Goal: Task Accomplishment & Management: Complete application form

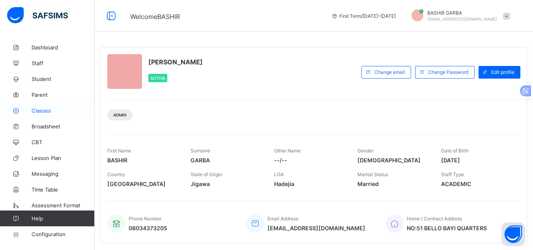
click at [47, 110] on span "Classes" at bounding box center [63, 110] width 63 height 6
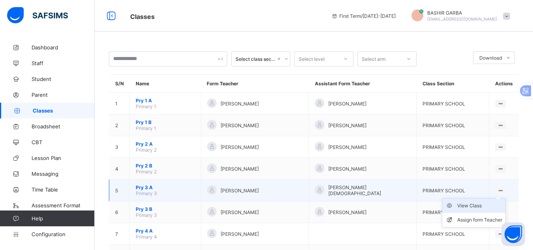
click at [488, 206] on div "View Class" at bounding box center [479, 205] width 45 height 8
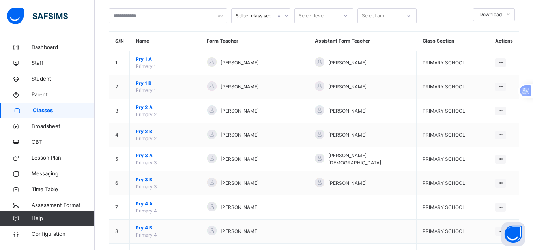
scroll to position [47, 0]
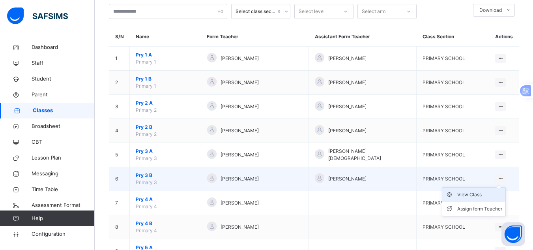
click at [484, 194] on div "View Class" at bounding box center [479, 194] width 45 height 8
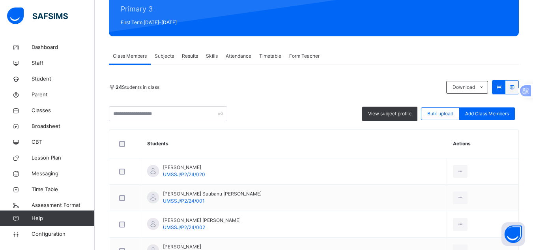
scroll to position [69, 0]
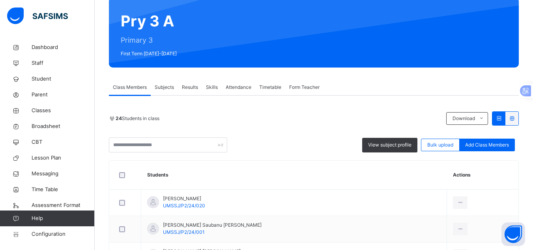
click at [189, 87] on span "Results" at bounding box center [190, 87] width 16 height 7
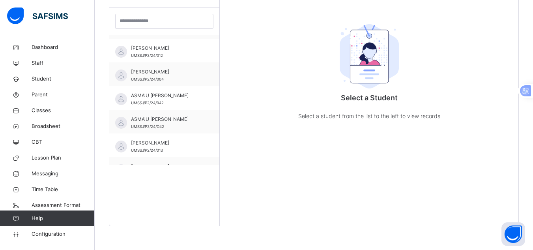
scroll to position [142, 0]
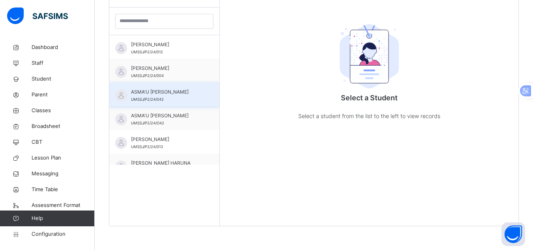
click at [183, 94] on span "ASMA'U HUSSAINI ZAKAR" at bounding box center [166, 91] width 71 height 7
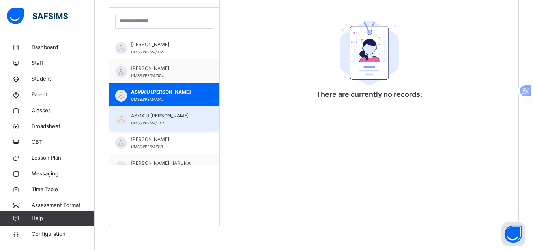
click at [184, 118] on span "ASMA'U HUSSAINI ZAKAR" at bounding box center [166, 115] width 71 height 7
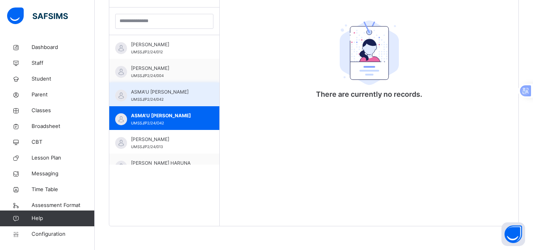
click at [180, 98] on div "ASMA'U HUSSAINI ZAKAR UMSSJ/P2/24/042" at bounding box center [166, 95] width 71 height 14
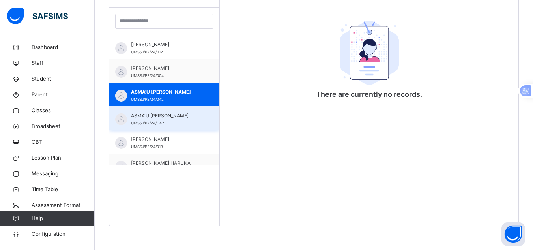
click at [184, 116] on span "ASMA'U HUSSAINI ZAKAR" at bounding box center [166, 115] width 71 height 7
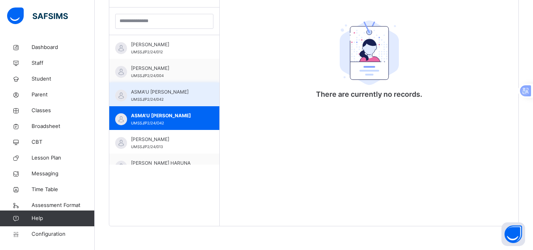
click at [176, 100] on div "ASMA'U HUSSAINI ZAKAR UMSSJ/P2/24/042" at bounding box center [166, 95] width 71 height 14
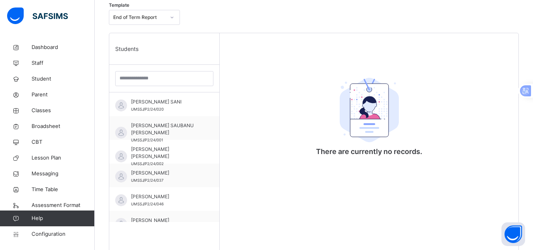
scroll to position [210, 0]
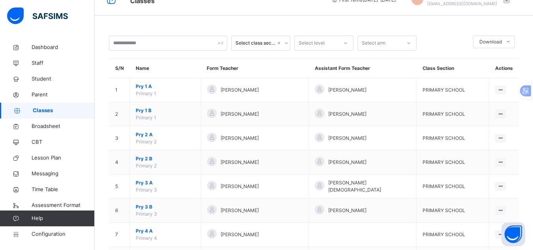
scroll to position [32, 0]
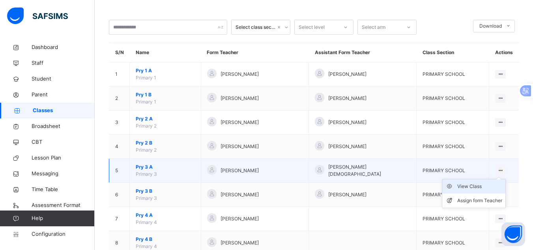
click at [482, 187] on div "View Class" at bounding box center [479, 186] width 45 height 8
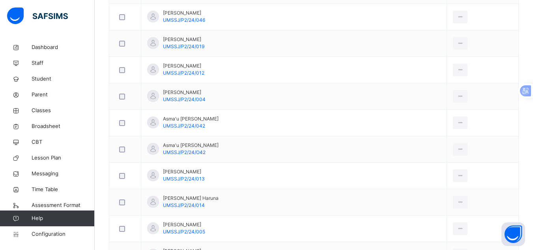
scroll to position [363, 0]
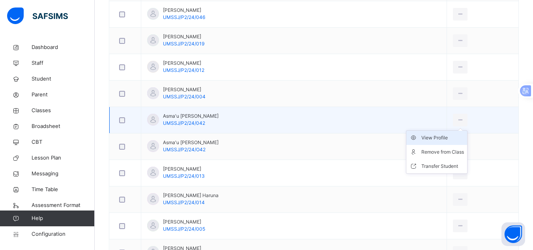
click at [430, 138] on div "View Profile" at bounding box center [442, 138] width 43 height 8
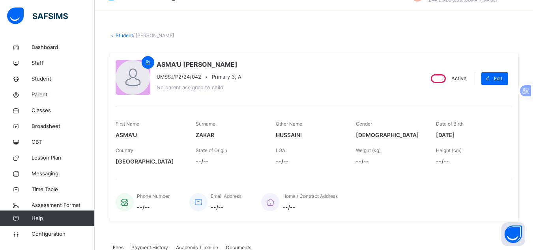
scroll to position [12, 0]
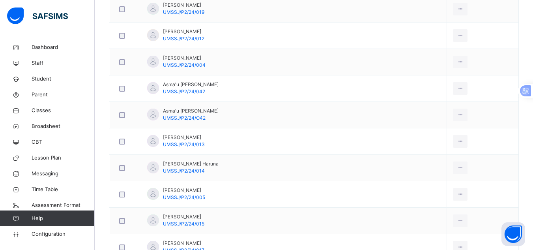
scroll to position [415, 0]
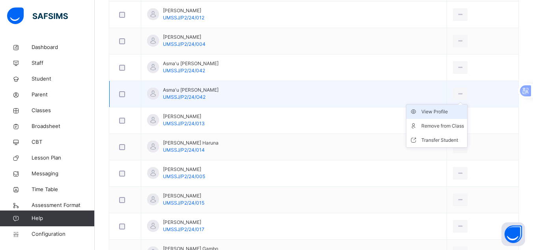
click at [423, 110] on div "View Profile" at bounding box center [442, 112] width 43 height 8
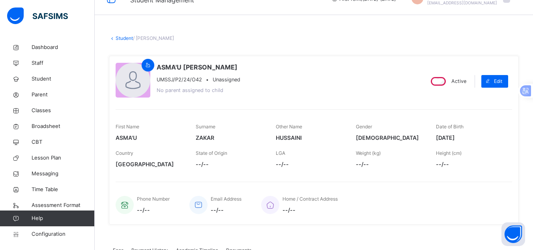
scroll to position [12, 0]
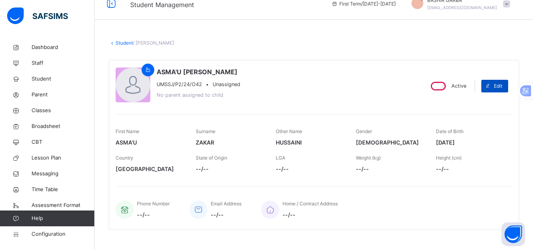
click at [502, 87] on span "Edit" at bounding box center [497, 85] width 8 height 7
select select "**"
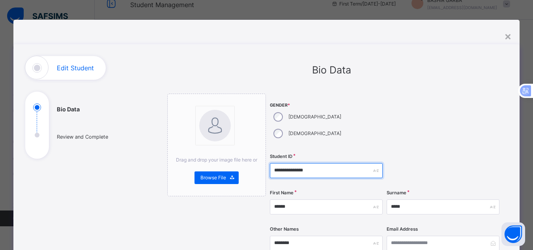
click at [315, 163] on input "**********" at bounding box center [326, 170] width 113 height 15
type input "**********"
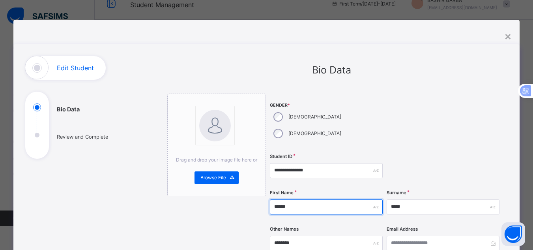
click at [318, 199] on input "******" at bounding box center [326, 206] width 113 height 15
type input "*"
type input "********"
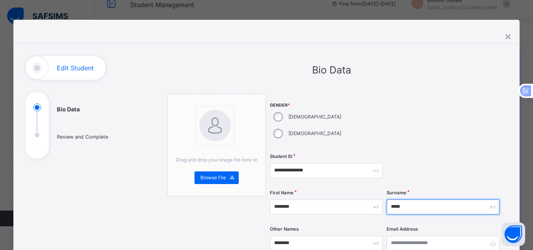
click at [406, 199] on input "*****" at bounding box center [442, 206] width 113 height 15
type input "*"
type input "*****"
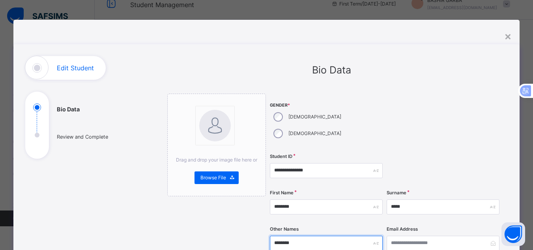
click at [338, 235] on input "********" at bounding box center [326, 242] width 113 height 15
type input "*"
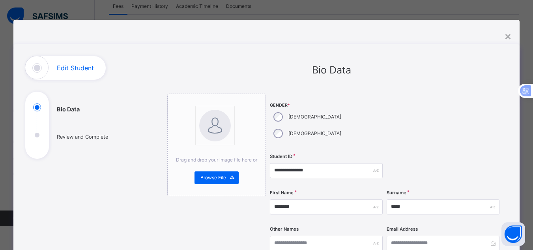
scroll to position [269, 0]
click at [473, 207] on div "**********" at bounding box center [385, 249] width 230 height 313
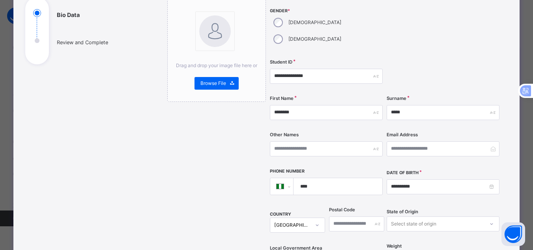
scroll to position [95, 0]
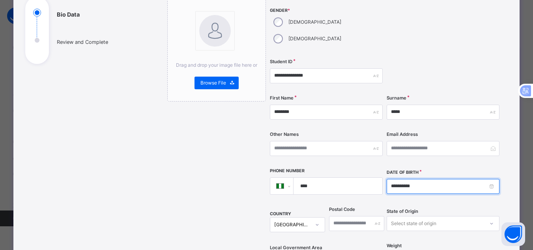
click at [394, 179] on input "**********" at bounding box center [442, 186] width 113 height 15
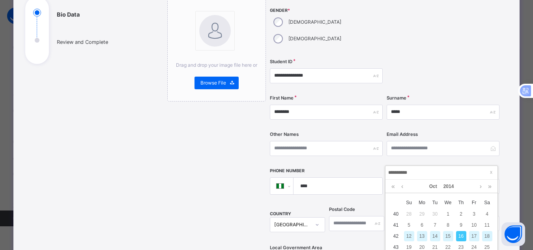
click at [447, 231] on div "15" at bounding box center [448, 236] width 10 height 10
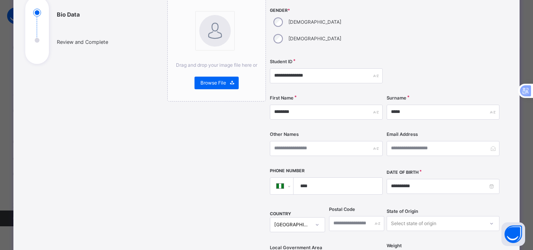
click at [424, 207] on div "State of Origin Select state of origin" at bounding box center [442, 223] width 113 height 32
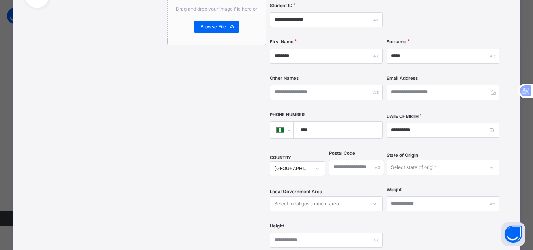
scroll to position [158, 0]
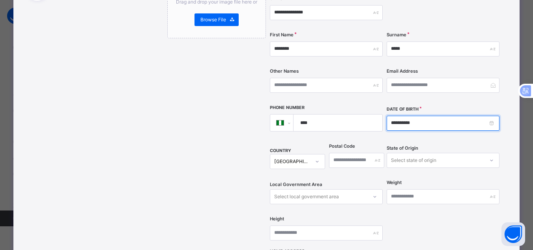
click at [399, 115] on input "**********" at bounding box center [442, 122] width 113 height 15
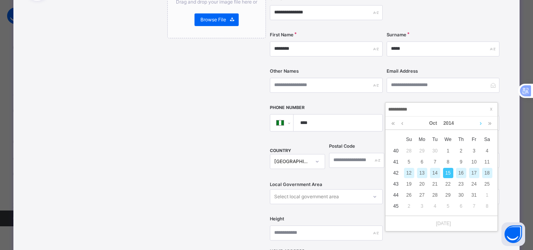
click at [481, 121] on link at bounding box center [480, 122] width 6 height 13
click at [423, 171] on div "15" at bounding box center [422, 173] width 10 height 10
type input "**********"
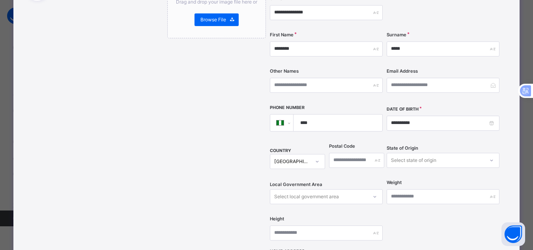
click at [312, 114] on input "****" at bounding box center [336, 122] width 82 height 17
type input "**********"
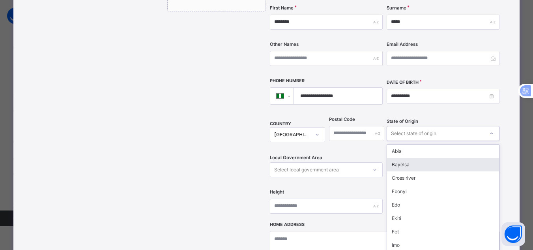
click at [492, 141] on div "option Bayelsa focused, 2 of 37. 37 results available. Use Up and Down to choos…" at bounding box center [442, 133] width 113 height 15
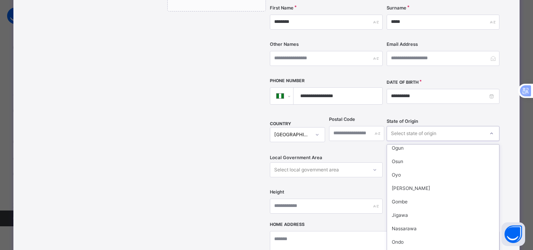
scroll to position [141, 0]
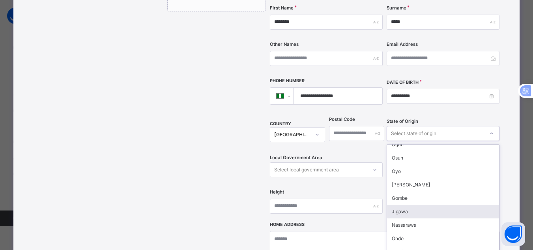
click at [443, 205] on div "Jigawa" at bounding box center [443, 211] width 112 height 13
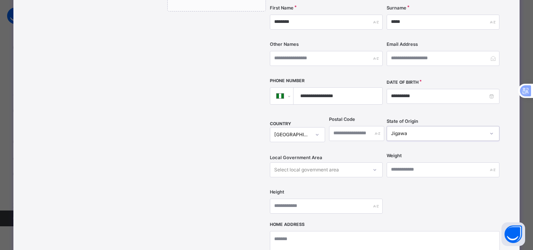
scroll to position [221, 0]
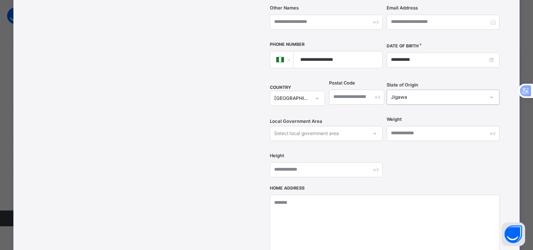
click at [374, 141] on div "Select local government area" at bounding box center [326, 133] width 113 height 15
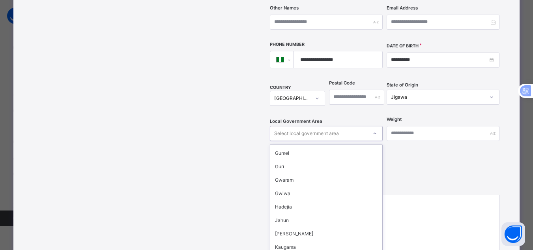
scroll to position [110, 0]
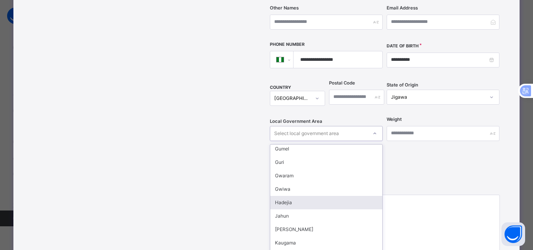
click at [313, 196] on div "Hadejia" at bounding box center [326, 202] width 112 height 13
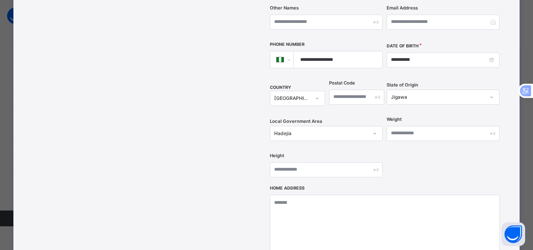
click at [457, 186] on div "Home Address" at bounding box center [385, 235] width 230 height 98
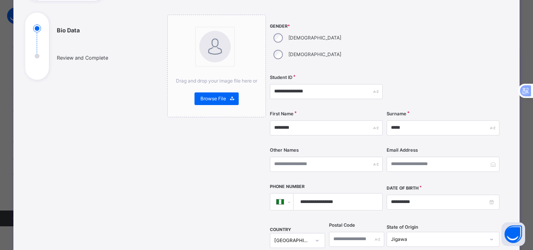
scroll to position [95, 0]
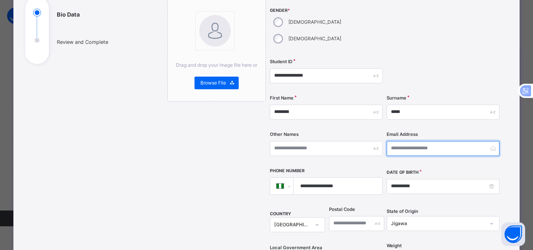
click at [420, 141] on input "email" at bounding box center [442, 148] width 113 height 15
type input "**********"
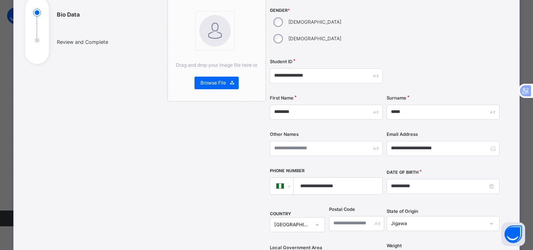
click at [499, 183] on div "**********" at bounding box center [442, 185] width 113 height 35
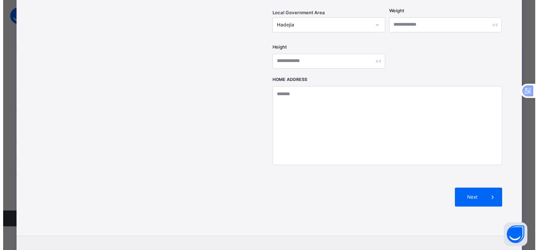
scroll to position [331, 0]
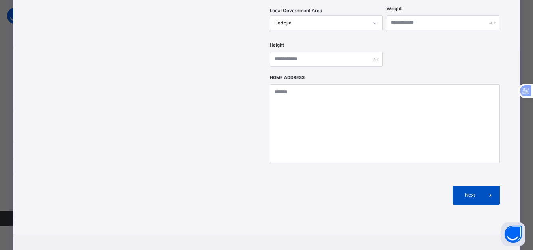
click at [486, 185] on span at bounding box center [489, 194] width 19 height 19
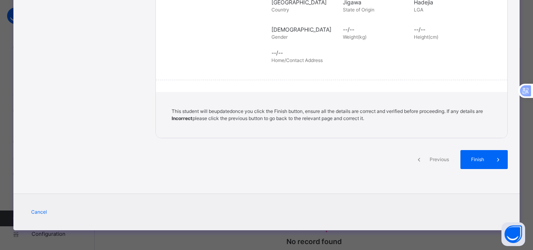
scroll to position [184, 0]
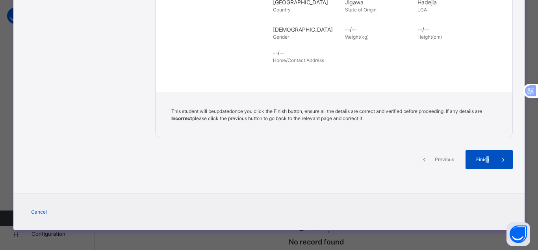
drag, startPoint x: 486, startPoint y: 177, endPoint x: 486, endPoint y: 162, distance: 15.4
click at [486, 162] on div "Previous Finish" at bounding box center [334, 166] width 358 height 33
click at [486, 162] on span "Finish" at bounding box center [483, 159] width 22 height 7
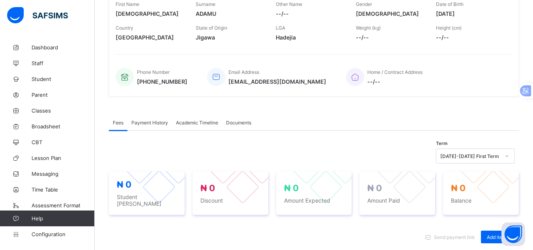
scroll to position [122, 0]
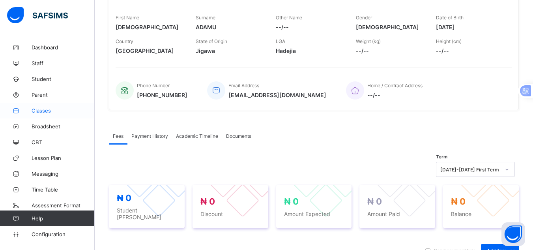
click at [51, 110] on span "Classes" at bounding box center [63, 110] width 63 height 6
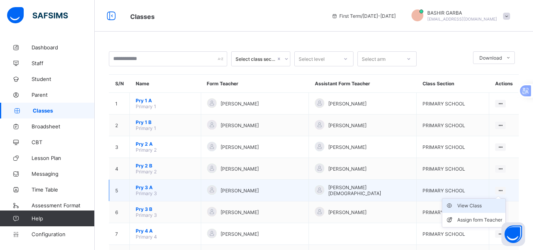
click at [483, 203] on div "View Class" at bounding box center [479, 205] width 45 height 8
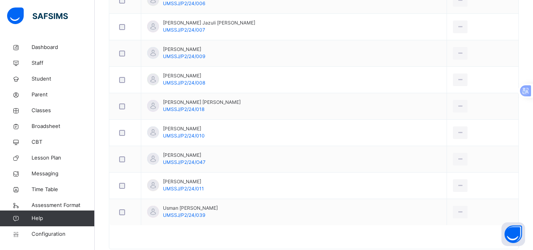
scroll to position [686, 0]
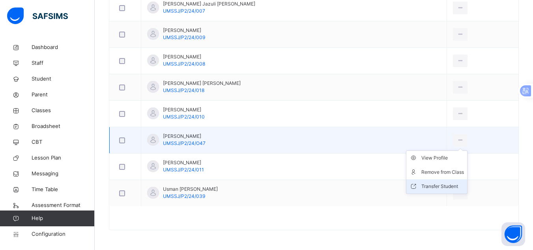
click at [423, 184] on div "Transfer Student" at bounding box center [442, 186] width 43 height 8
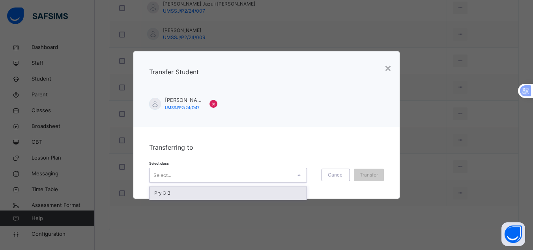
click at [298, 174] on icon at bounding box center [298, 175] width 5 height 8
click at [280, 191] on div "Pry 3 B" at bounding box center [227, 192] width 157 height 13
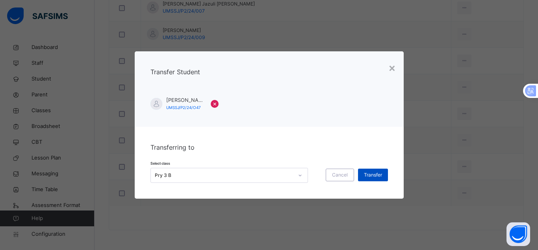
click at [373, 171] on span "Transfer" at bounding box center [373, 174] width 18 height 7
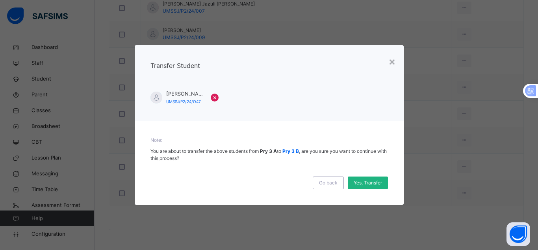
click at [368, 181] on span "Yes, Transfer" at bounding box center [368, 182] width 28 height 7
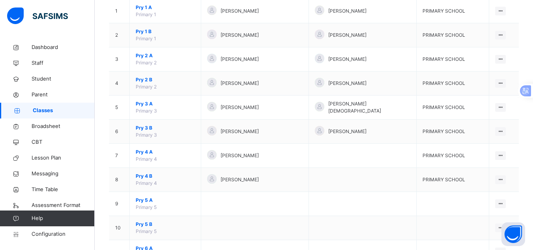
scroll to position [110, 0]
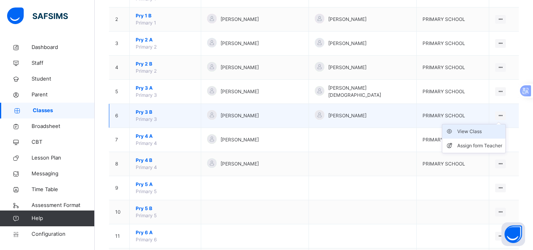
click at [487, 132] on div "View Class" at bounding box center [479, 131] width 45 height 8
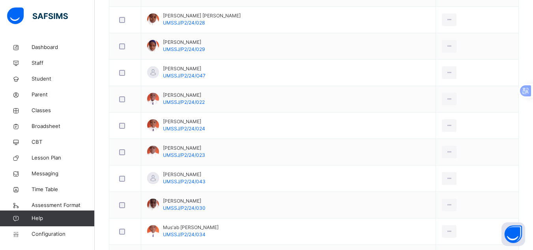
scroll to position [407, 0]
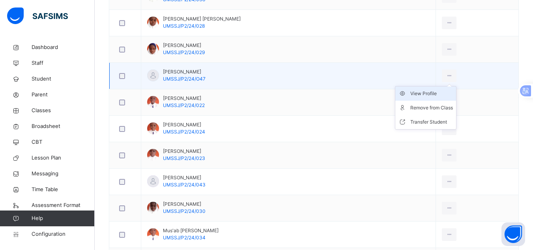
click at [431, 92] on div "View Profile" at bounding box center [431, 93] width 43 height 8
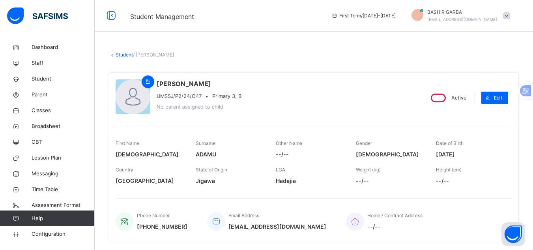
click at [193, 107] on span "No parent assigned to child" at bounding box center [189, 107] width 67 height 6
click at [181, 106] on span "No parent assigned to child" at bounding box center [189, 107] width 67 height 6
click at [163, 106] on span "No parent assigned to child" at bounding box center [189, 107] width 67 height 6
click at [160, 107] on span "No parent assigned to child" at bounding box center [189, 107] width 67 height 6
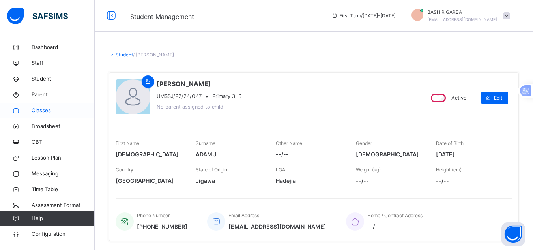
click at [41, 108] on span "Classes" at bounding box center [63, 110] width 63 height 8
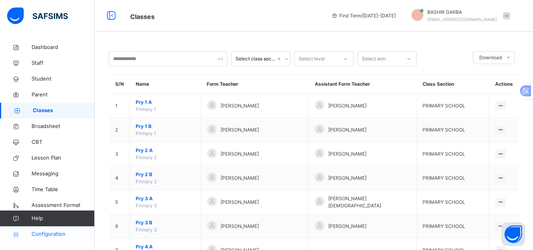
click at [45, 232] on span "Configuration" at bounding box center [63, 234] width 63 height 8
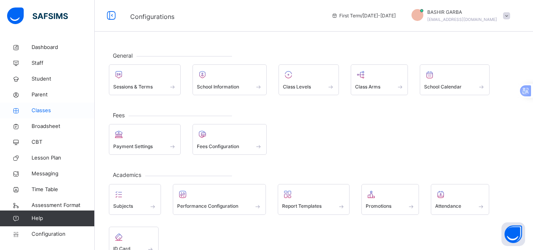
click at [48, 108] on span "Classes" at bounding box center [63, 110] width 63 height 8
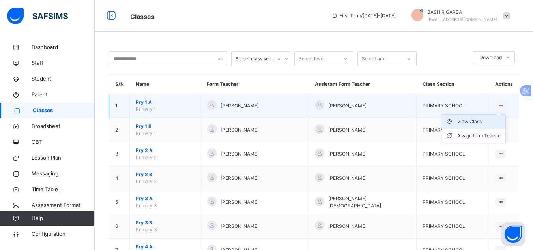
click at [484, 120] on div "View Class" at bounding box center [479, 121] width 45 height 8
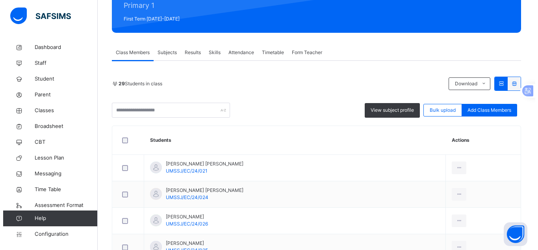
scroll to position [99, 0]
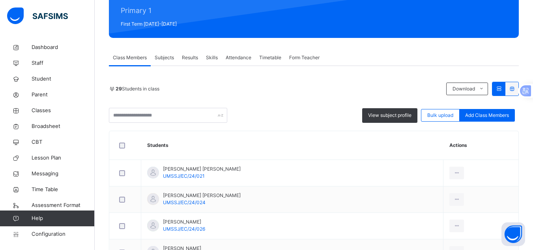
click at [166, 59] on span "Subjects" at bounding box center [164, 57] width 19 height 7
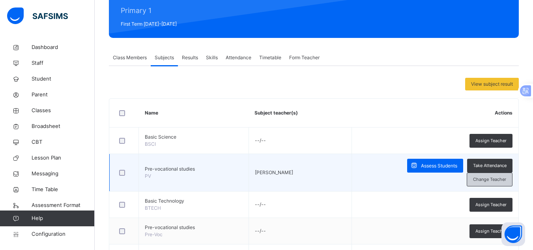
click at [484, 176] on span "Change Teacher" at bounding box center [489, 179] width 33 height 7
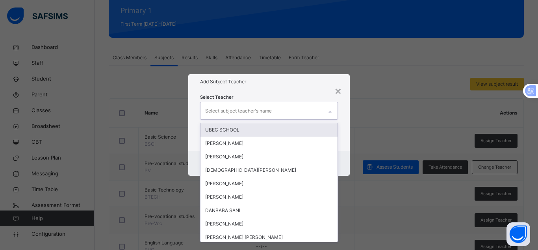
click at [330, 112] on icon at bounding box center [330, 112] width 5 height 8
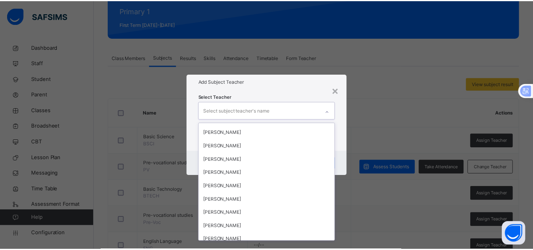
scroll to position [121, 0]
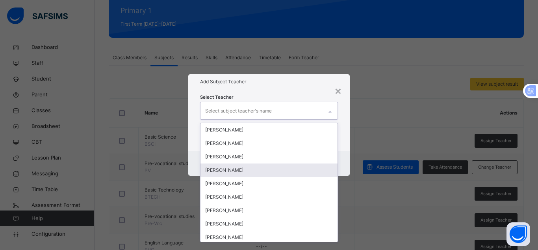
click at [250, 168] on div "HARUNA HASSAN" at bounding box center [269, 169] width 137 height 13
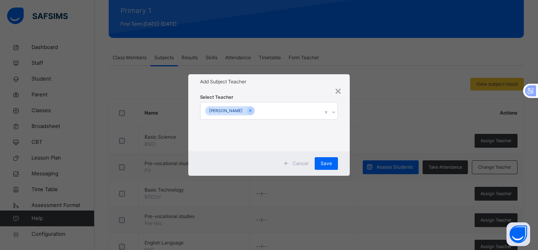
click at [343, 159] on div "Cancel Save" at bounding box center [269, 163] width 162 height 24
click at [327, 162] on span "Save" at bounding box center [326, 163] width 11 height 7
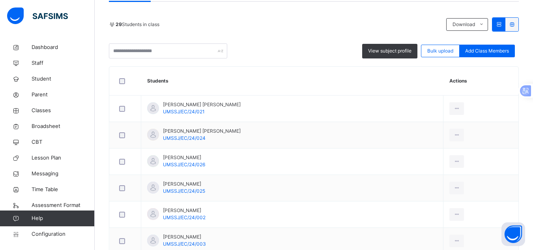
scroll to position [159, 0]
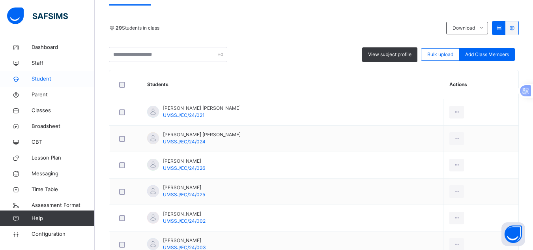
click at [43, 82] on span "Student" at bounding box center [63, 79] width 63 height 8
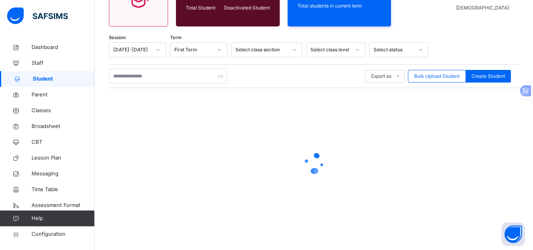
scroll to position [159, 0]
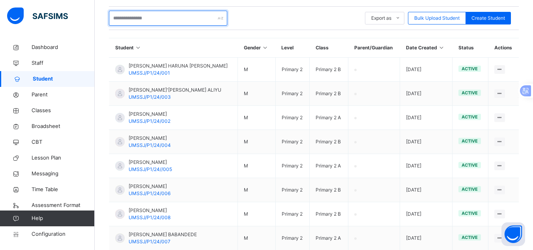
click at [175, 17] on input "text" at bounding box center [168, 18] width 118 height 15
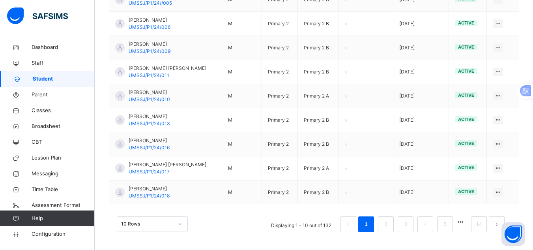
scroll to position [279, 0]
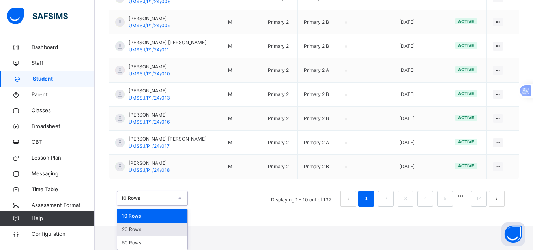
click at [180, 205] on div "option 20 Rows focused, 2 of 3. 3 results available. Use Up and Down to choose …" at bounding box center [152, 197] width 71 height 15
click at [168, 241] on div "50 Rows" at bounding box center [152, 242] width 70 height 13
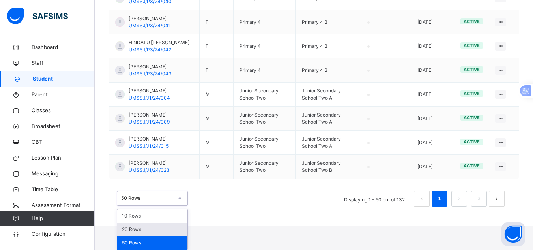
scroll to position [1333, 0]
click at [179, 205] on div "option 20 Rows focused, 2 of 3. 3 results available. Use Up and Down to choose …" at bounding box center [152, 197] width 71 height 15
click at [234, 201] on div "option 50 Rows focused, 3 of 3. 3 results available. Use Up and Down to choose …" at bounding box center [314, 194] width 410 height 39
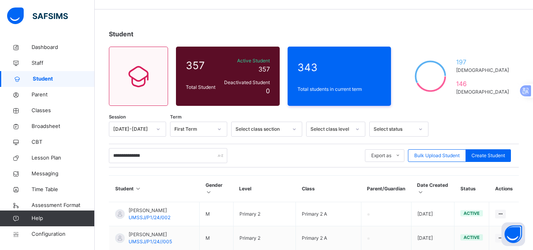
scroll to position [0, 0]
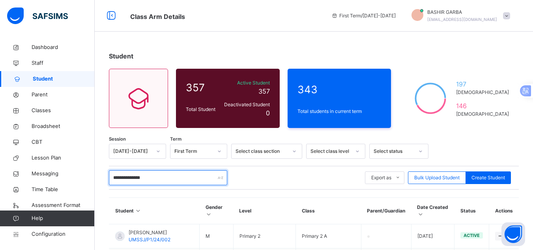
click at [160, 177] on input "**********" at bounding box center [168, 177] width 118 height 15
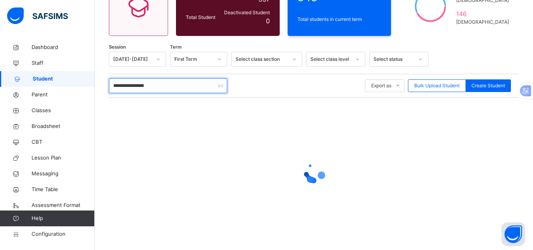
scroll to position [101, 0]
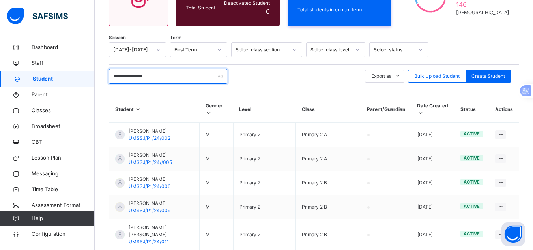
type input "**********"
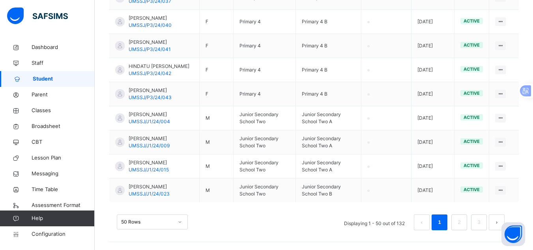
scroll to position [1309, 0]
click at [462, 221] on link "2" at bounding box center [458, 222] width 7 height 10
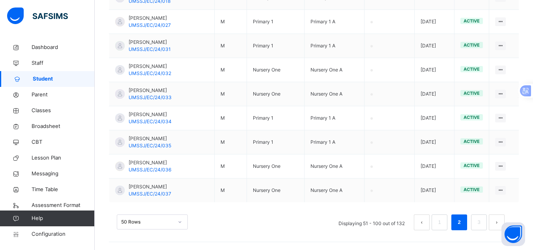
scroll to position [1366, 0]
click at [482, 220] on link "3" at bounding box center [478, 222] width 7 height 10
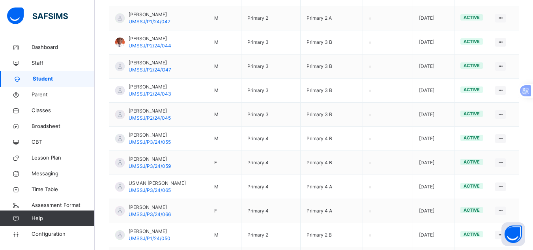
scroll to position [496, 0]
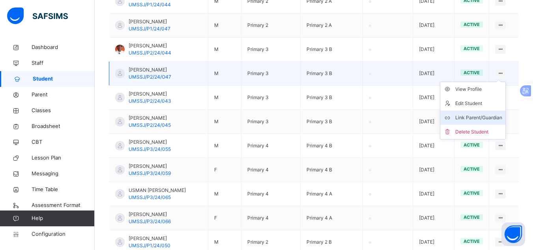
click at [495, 121] on div "Link Parent/Guardian" at bounding box center [478, 118] width 47 height 8
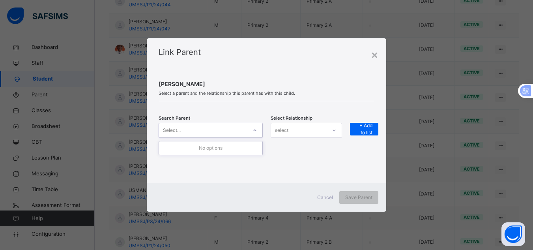
click at [254, 130] on icon at bounding box center [254, 130] width 3 height 2
click at [286, 155] on div "Search Parent Select... Select Relationship select + Add to list" at bounding box center [266, 135] width 216 height 45
click at [376, 56] on div "×" at bounding box center [374, 54] width 7 height 17
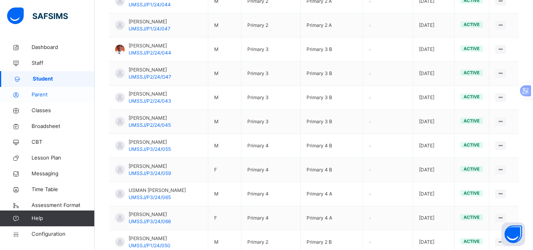
click at [47, 93] on span "Parent" at bounding box center [63, 95] width 63 height 8
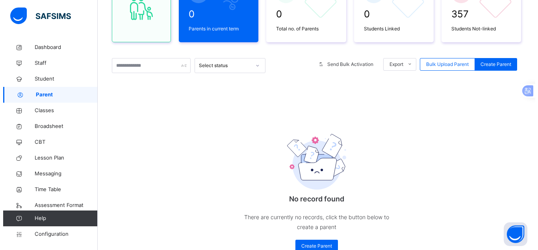
scroll to position [132, 0]
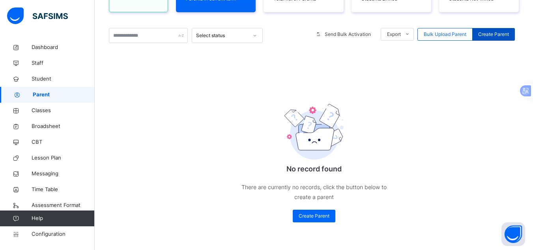
click at [490, 33] on span "Create Parent" at bounding box center [493, 34] width 31 height 7
select select "**"
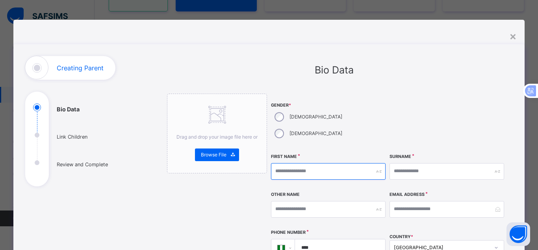
click at [283, 163] on input "text" at bounding box center [328, 171] width 115 height 17
type input "*****"
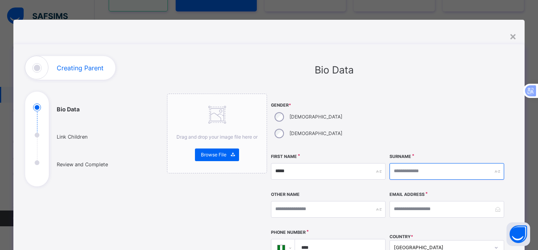
click at [406, 163] on input "text" at bounding box center [447, 171] width 115 height 17
type input "********"
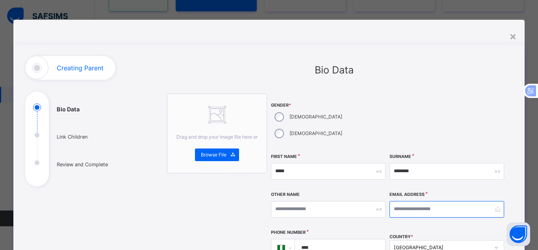
click at [398, 201] on input "email" at bounding box center [447, 209] width 115 height 17
type input "**********"
click at [323, 239] on input "****" at bounding box center [339, 247] width 84 height 17
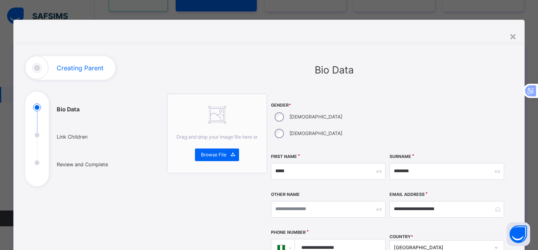
type input "**********"
click at [466, 207] on div "**********" at bounding box center [447, 209] width 115 height 34
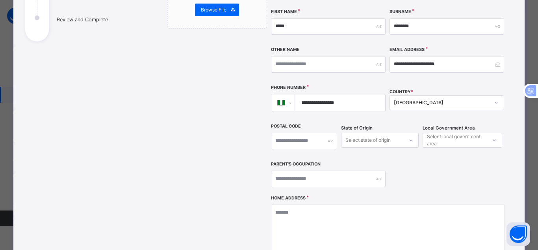
scroll to position [158, 0]
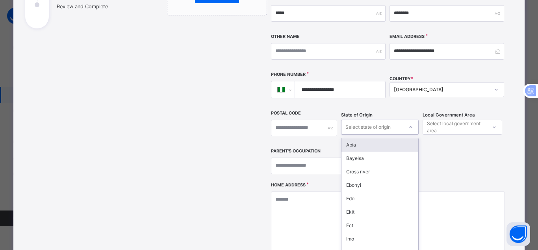
click at [410, 123] on icon at bounding box center [411, 127] width 5 height 8
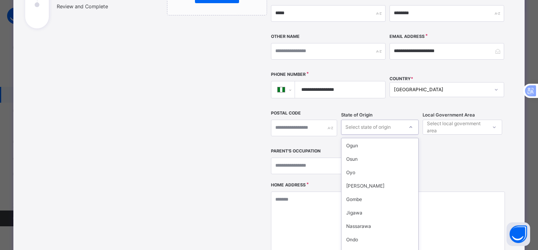
scroll to position [145, 0]
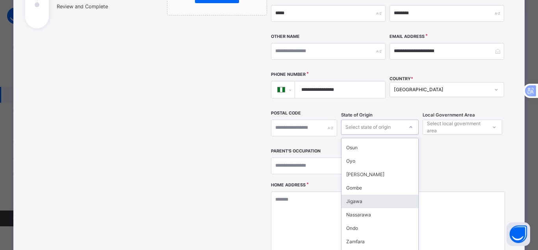
click at [387, 194] on div "Jigawa" at bounding box center [380, 200] width 77 height 13
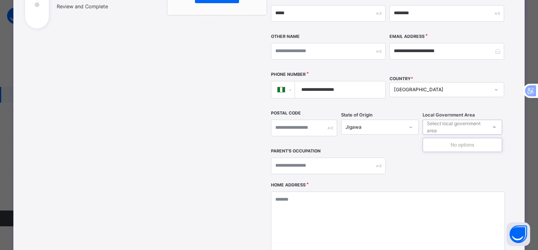
click at [492, 123] on icon at bounding box center [494, 127] width 5 height 8
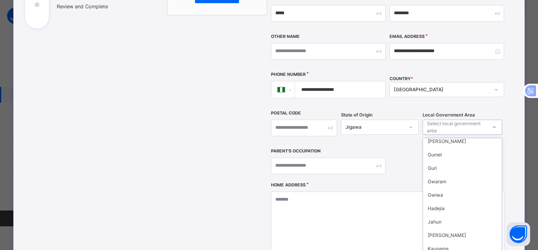
scroll to position [96, 0]
click at [469, 203] on div "Hadejia" at bounding box center [462, 209] width 79 height 13
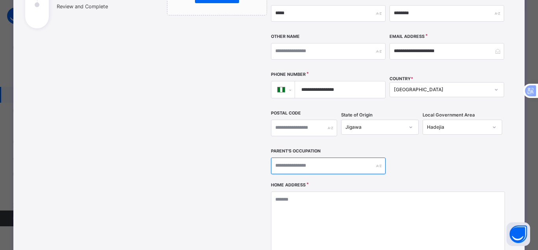
click at [290, 157] on input "text" at bounding box center [328, 165] width 115 height 17
type input "**********"
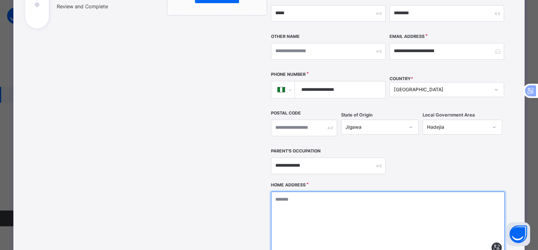
click at [300, 191] on textarea at bounding box center [388, 230] width 234 height 79
type textarea "**********"
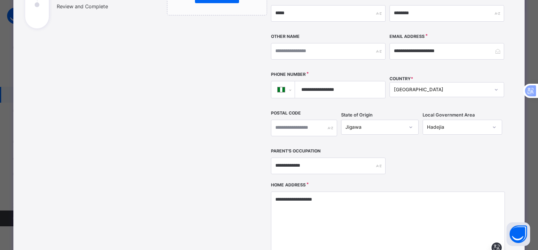
click at [416, 161] on div "**********" at bounding box center [388, 59] width 234 height 247
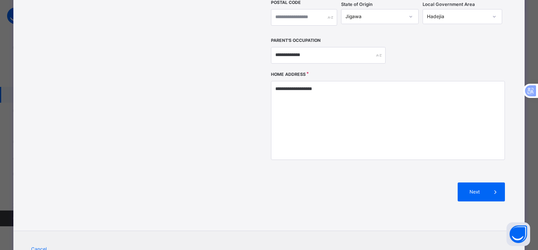
scroll to position [284, 0]
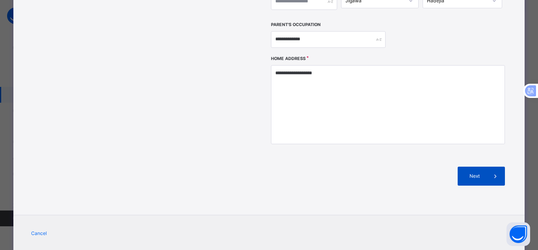
click at [469, 172] on span "Next" at bounding box center [475, 175] width 22 height 7
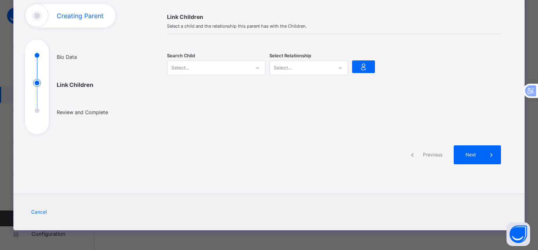
scroll to position [52, 0]
click at [255, 70] on icon at bounding box center [257, 68] width 5 height 8
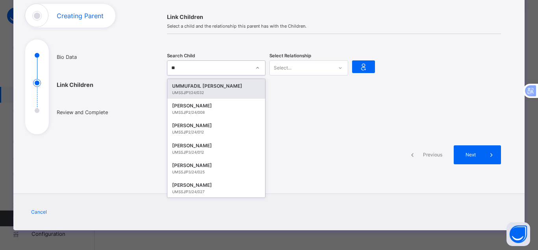
type input "*"
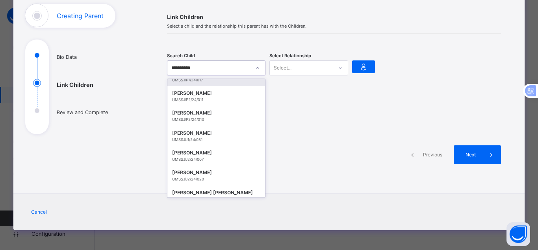
scroll to position [0, 0]
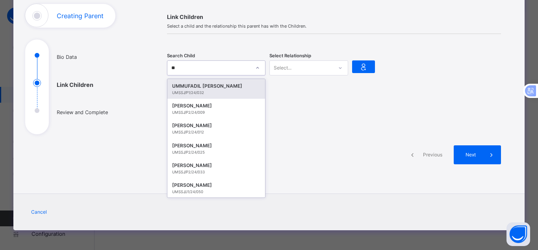
type input "*"
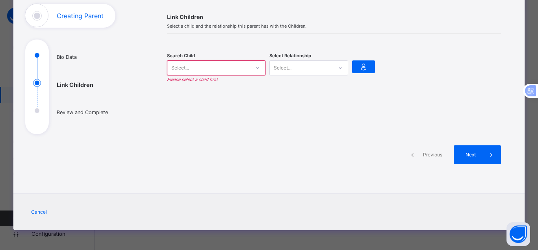
click at [324, 106] on div at bounding box center [334, 112] width 334 height 20
click at [340, 68] on icon at bounding box center [340, 68] width 5 height 8
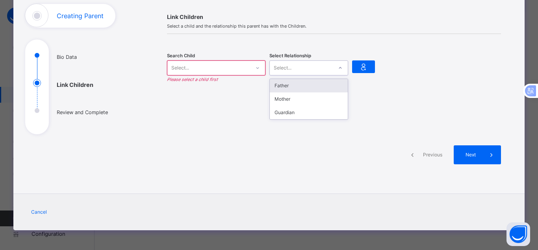
click at [331, 84] on div "Father" at bounding box center [309, 85] width 78 height 13
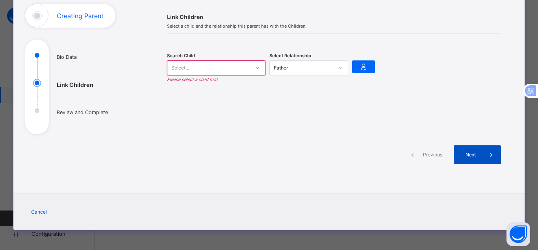
click at [464, 151] on span "Next" at bounding box center [471, 154] width 22 height 7
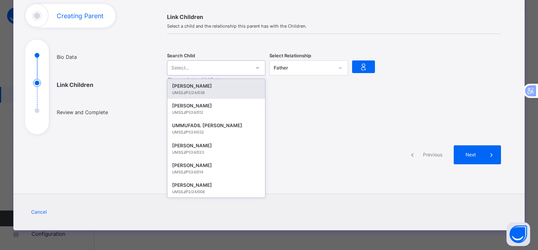
click at [257, 68] on icon at bounding box center [257, 68] width 5 height 8
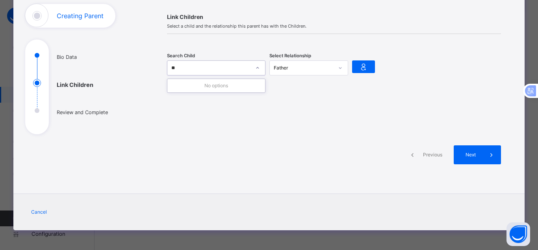
type input "*"
click at [69, 110] on ul "Bio Data Link Children Review and Complete" at bounding box center [84, 92] width 118 height 83
click at [36, 108] on ul "Bio Data Link Children Review and Complete" at bounding box center [84, 92] width 118 height 83
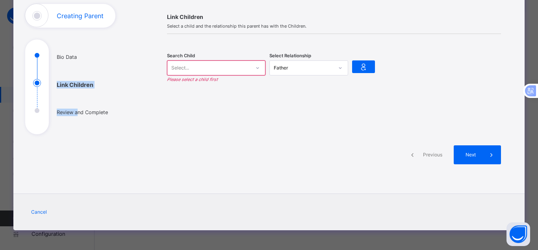
drag, startPoint x: 34, startPoint y: 81, endPoint x: 80, endPoint y: 108, distance: 53.2
click at [80, 108] on ul "Bio Data Link Children Review and Complete" at bounding box center [84, 92] width 118 height 83
click at [159, 117] on div "Link Children Select a child and the relationship this parent has with the Chil…" at bounding box center [334, 93] width 358 height 179
click at [256, 67] on icon at bounding box center [257, 68] width 5 height 8
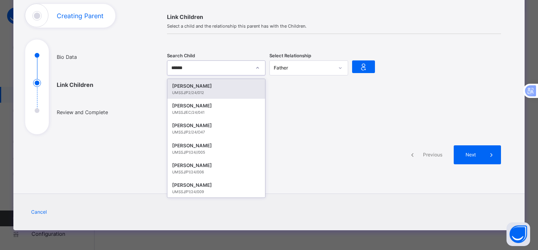
type input "*******"
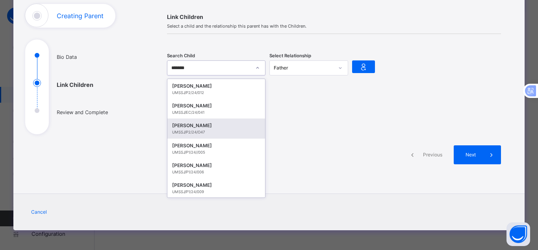
click at [222, 128] on div "MUHAMMAD ADAMU" at bounding box center [216, 125] width 88 height 8
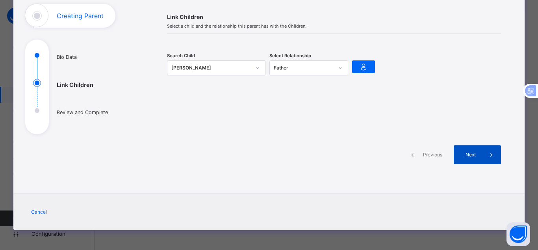
click at [477, 153] on span "Next" at bounding box center [471, 154] width 22 height 7
click at [361, 69] on icon at bounding box center [363, 67] width 11 height 12
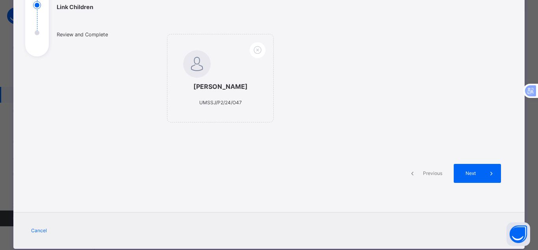
scroll to position [131, 0]
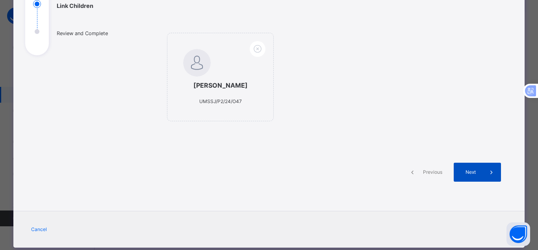
click at [468, 173] on span "Next" at bounding box center [471, 171] width 22 height 7
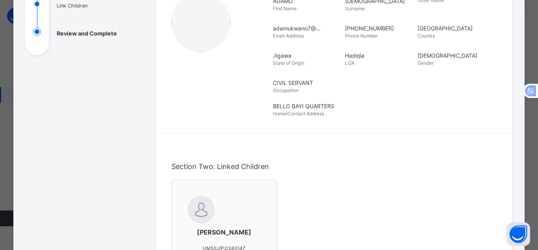
click at [399, 110] on div "BELLO BAYI QUARTERS Home/Contact Address" at bounding box center [387, 109] width 228 height 23
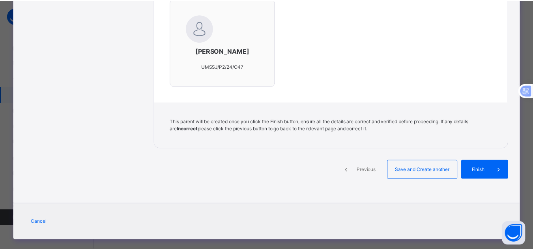
scroll to position [322, 0]
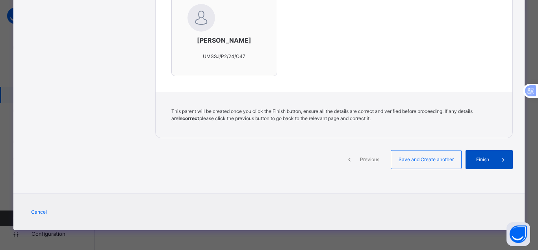
click at [484, 159] on span "Finish" at bounding box center [483, 159] width 22 height 7
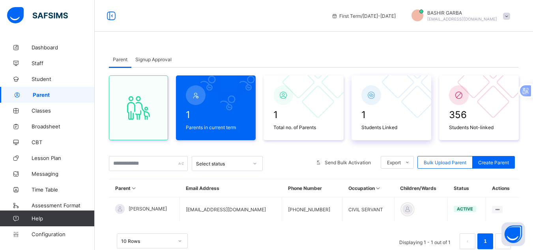
scroll to position [27, 0]
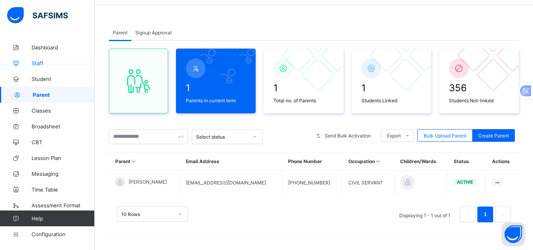
click at [45, 60] on link "Staff" at bounding box center [47, 63] width 95 height 16
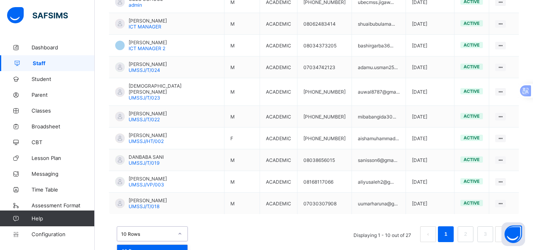
scroll to position [248, 0]
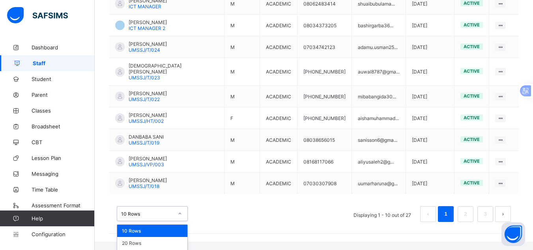
click at [176, 220] on div "option 10 Rows focused, 1 of 3. 3 results available. Use Up and Down to choose …" at bounding box center [152, 213] width 71 height 15
click at [164, 249] on div "50 Rows" at bounding box center [152, 255] width 70 height 12
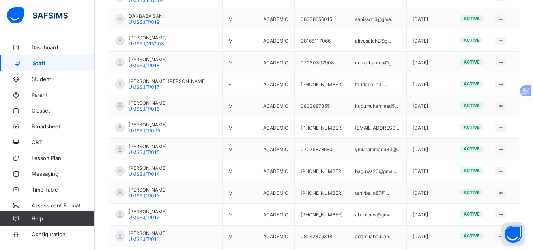
scroll to position [370, 0]
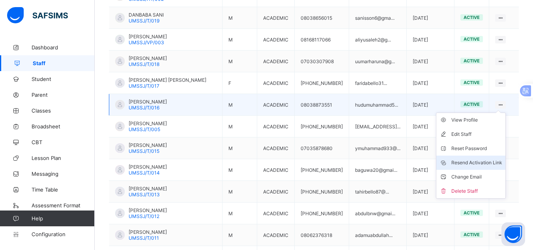
click at [486, 158] on div "Resend Activation Link" at bounding box center [476, 162] width 51 height 8
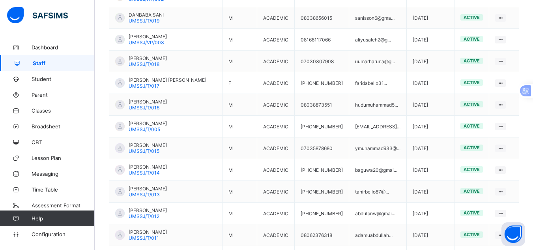
click at [53, 64] on span "Staff" at bounding box center [64, 63] width 62 height 6
